Goal: Task Accomplishment & Management: Manage account settings

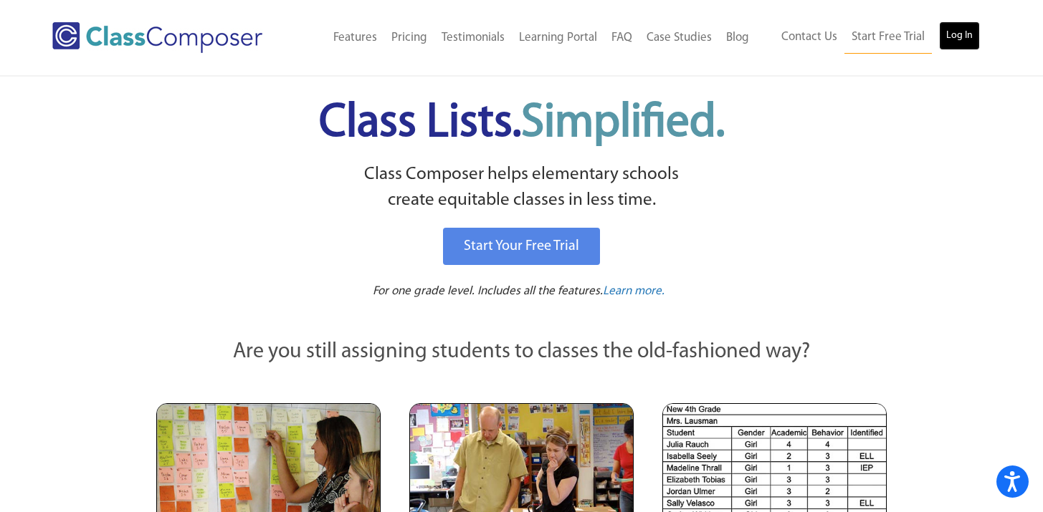
click at [964, 29] on link "Log In" at bounding box center [959, 36] width 41 height 29
click at [950, 30] on link "Log In" at bounding box center [959, 36] width 41 height 29
click at [935, 41] on ul "Contact Us Start Free Trial Log In" at bounding box center [877, 38] width 206 height 32
click at [949, 41] on link "Log In" at bounding box center [959, 36] width 41 height 29
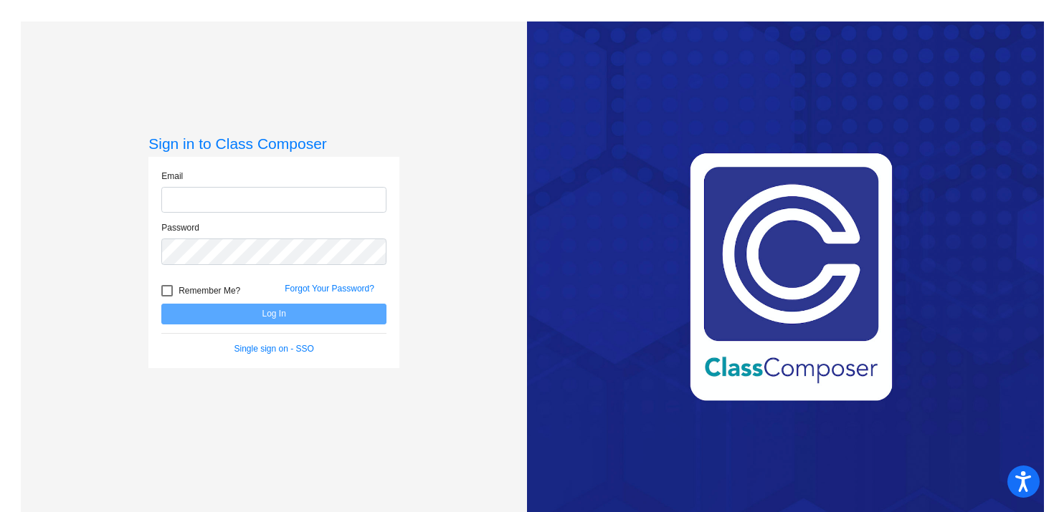
type input "dicea@platteco.k12.mo.us"
click at [281, 310] on button "Log In" at bounding box center [273, 314] width 225 height 21
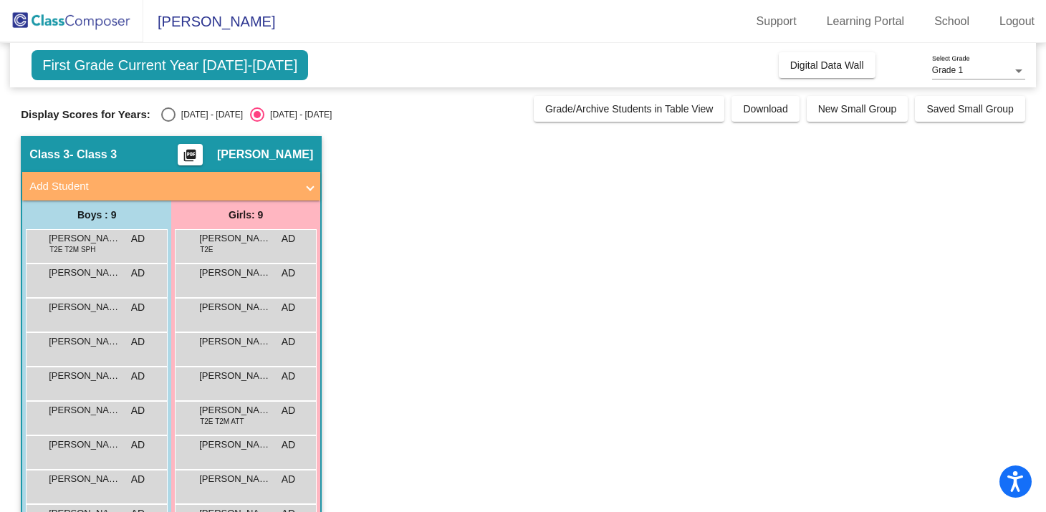
click at [153, 127] on div "First Grade Current Year 2025-2026 Add, Move, or Retain Students Off On Incomin…" at bounding box center [523, 302] width 1005 height 519
click at [161, 119] on div "Select an option" at bounding box center [168, 115] width 14 height 14
click at [168, 122] on input "2024 - 2025" at bounding box center [168, 122] width 1 height 1
radio input "true"
